Goal: Share content

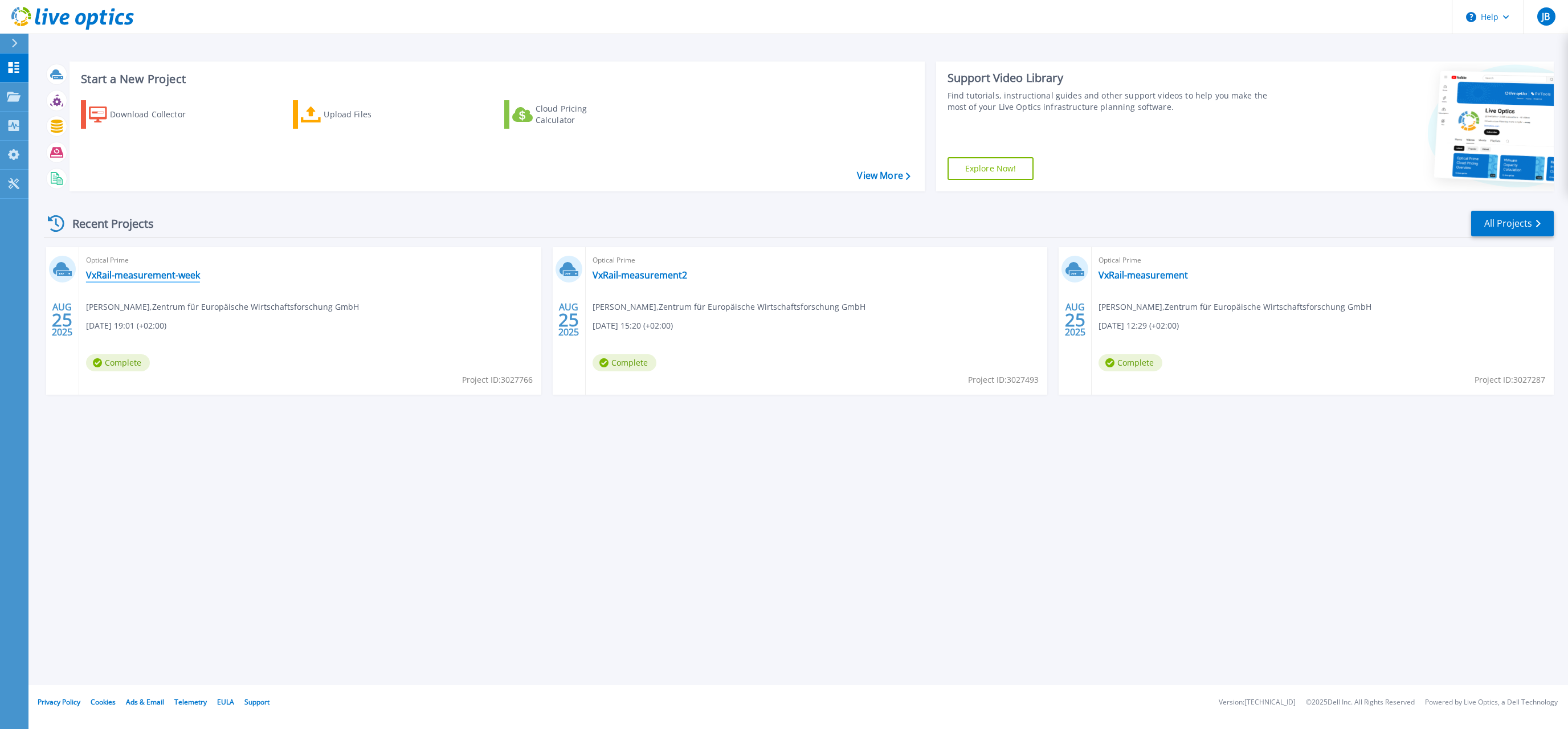
click at [168, 276] on link "VxRail-measurement-week" at bounding box center [143, 275] width 114 height 12
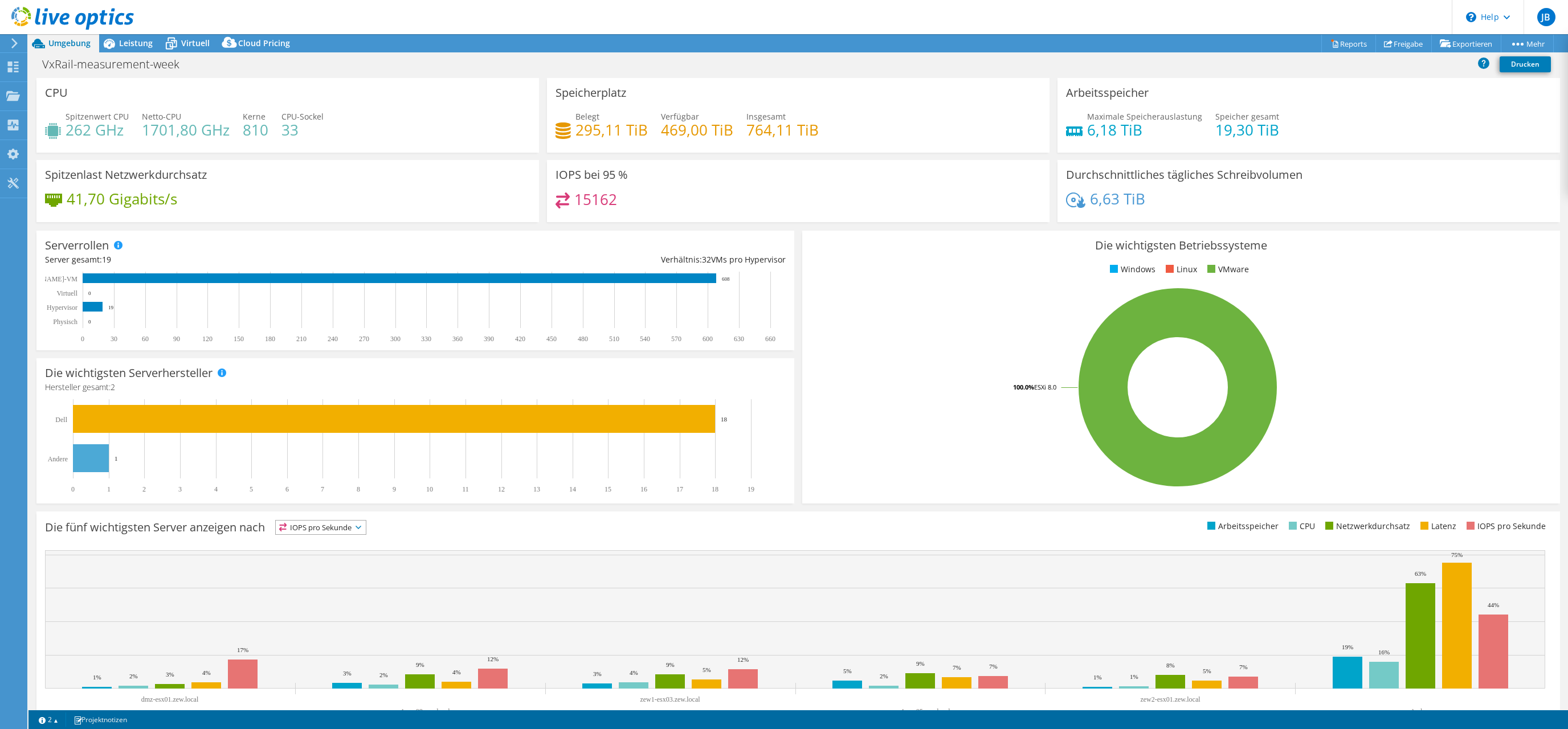
select select "EUFrankfurt"
select select "EUR"
click at [484, 210] on div "41,70 Gigabits/s" at bounding box center [287, 204] width 485 height 24
click at [7, 41] on div at bounding box center [12, 43] width 12 height 10
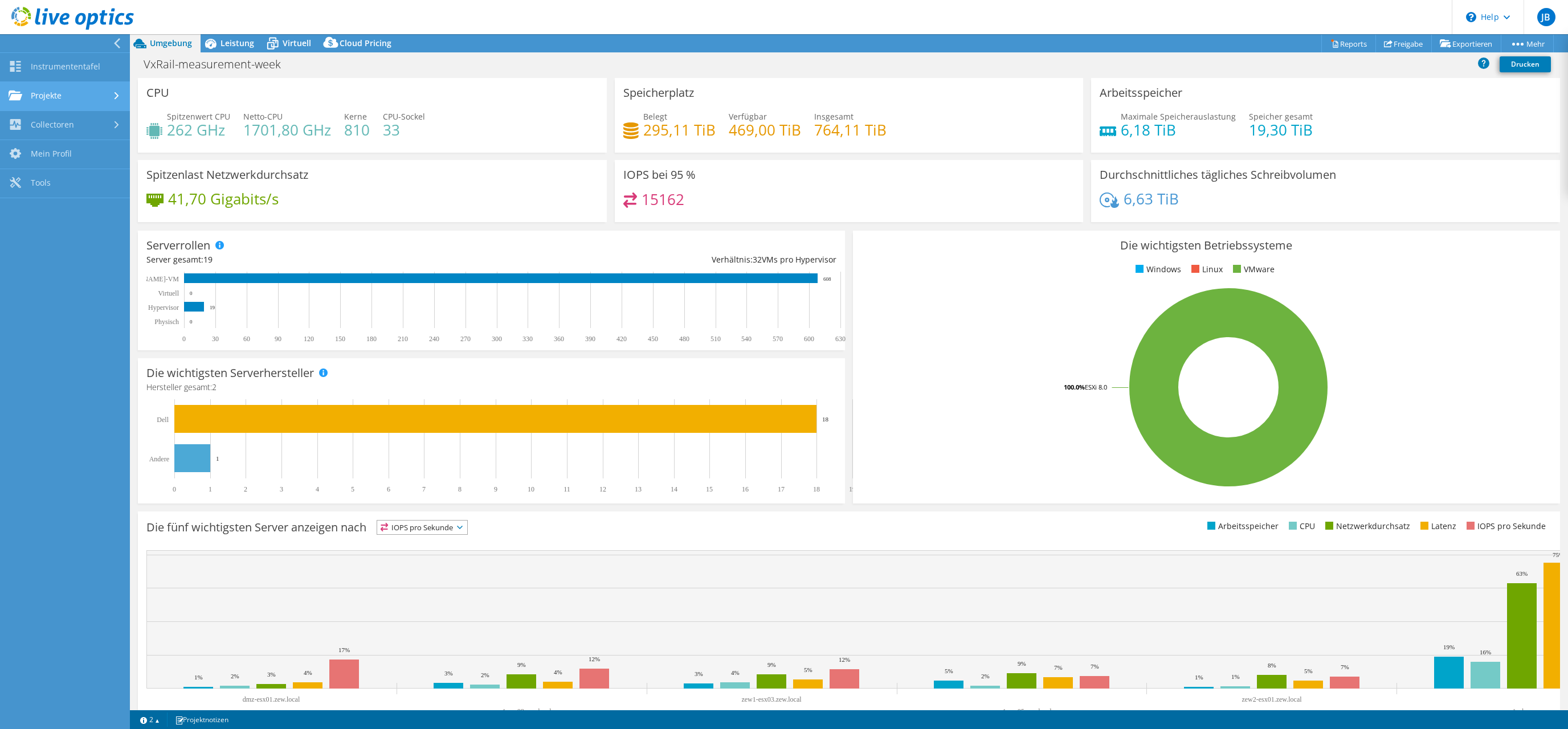
click at [130, 94] on link "Projekte" at bounding box center [65, 96] width 130 height 29
click at [1400, 44] on link "Freigabe" at bounding box center [1403, 43] width 56 height 17
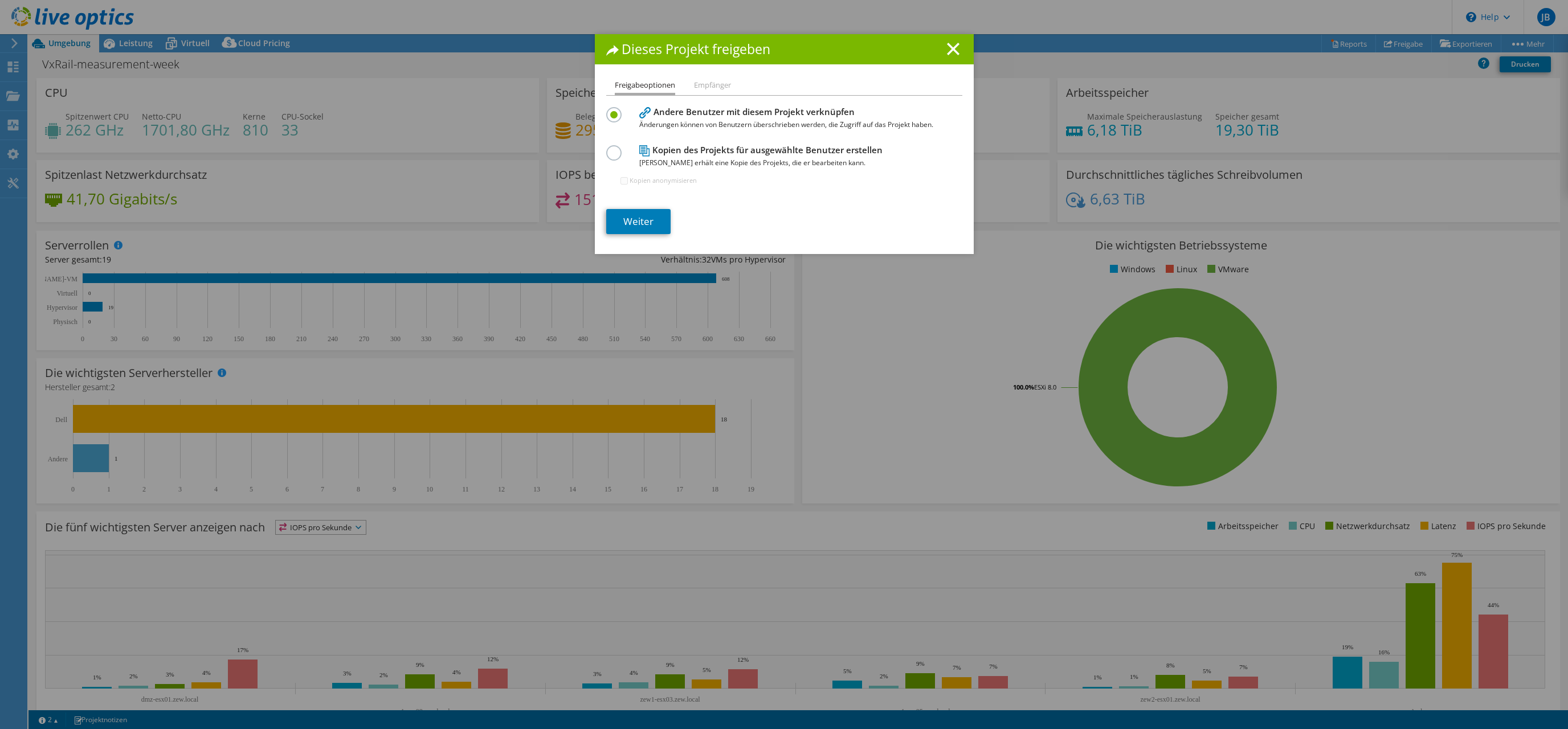
click at [716, 147] on h4 "Kopien des Projekts für ausgewählte Benutzer erstellen Jeder Benutzer erhält ei…" at bounding box center [782, 156] width 285 height 26
click at [620, 148] on div at bounding box center [616, 151] width 20 height 12
click at [610, 160] on div "Kopien des Projekts für ausgewählte Benutzer erstellen Jeder Benutzer erhält ei…" at bounding box center [784, 170] width 356 height 56
click at [613, 148] on label at bounding box center [616, 146] width 20 height 2
click at [0, 0] on input "radio" at bounding box center [0, 0] width 0 height 0
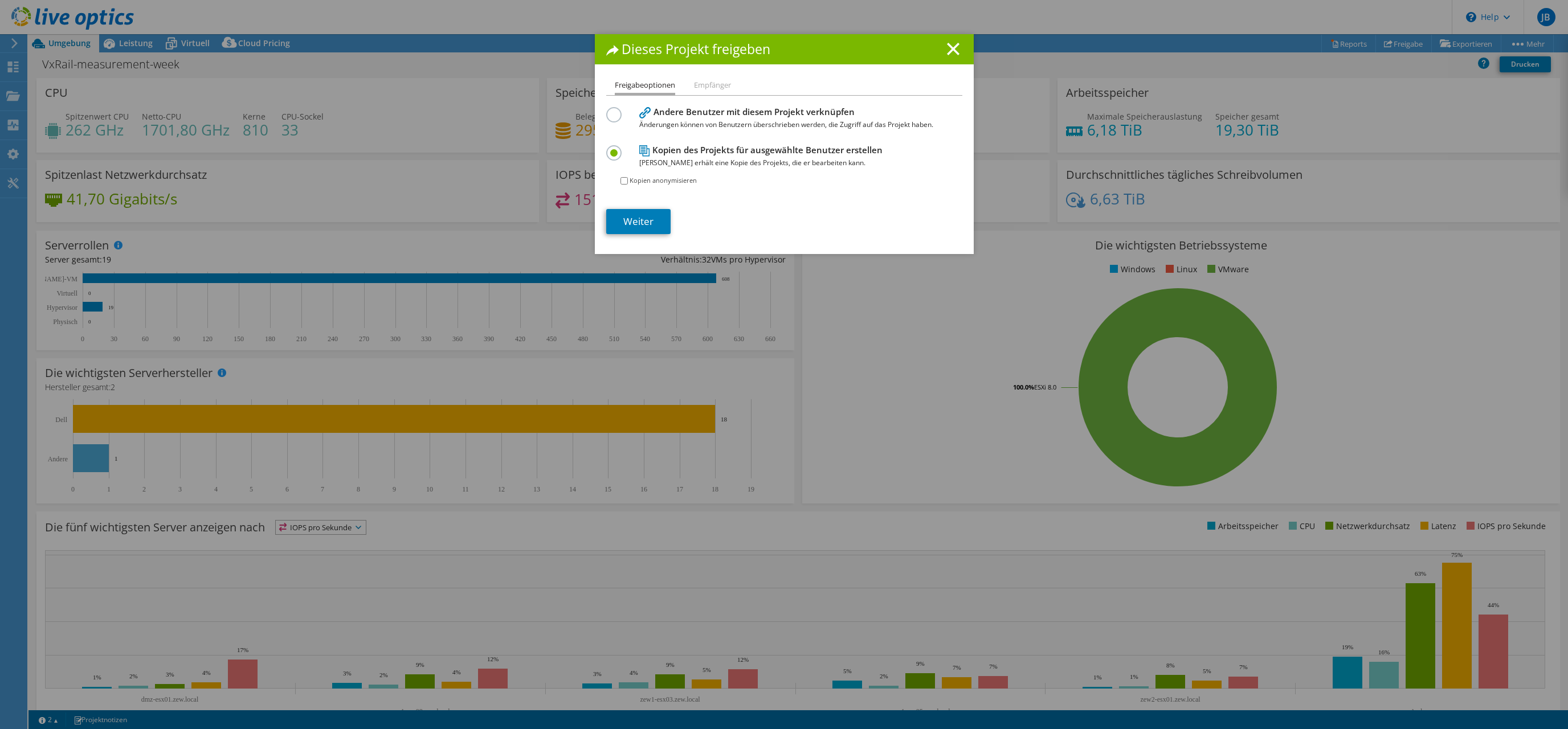
click at [615, 110] on div at bounding box center [616, 113] width 20 height 12
click at [615, 110] on label at bounding box center [616, 108] width 20 height 2
click at [0, 0] on input "radio" at bounding box center [0, 0] width 0 height 0
